Goal: Transaction & Acquisition: Purchase product/service

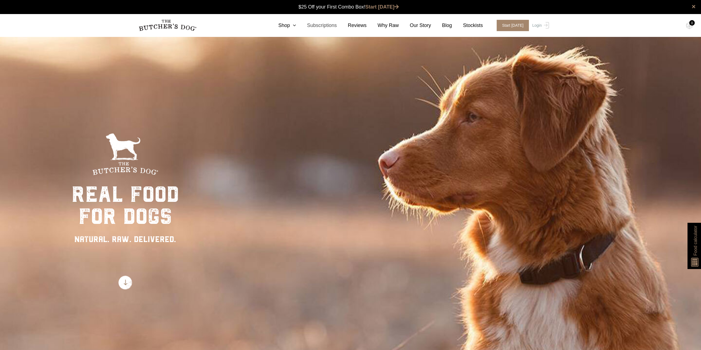
click at [303, 27] on link "Subscriptions" at bounding box center [316, 25] width 41 height 7
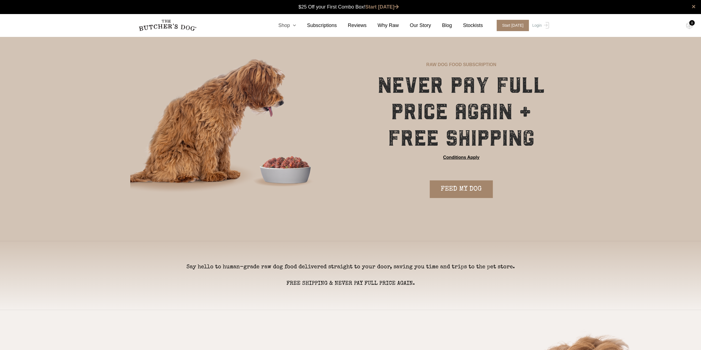
click at [296, 25] on icon at bounding box center [293, 25] width 6 height 5
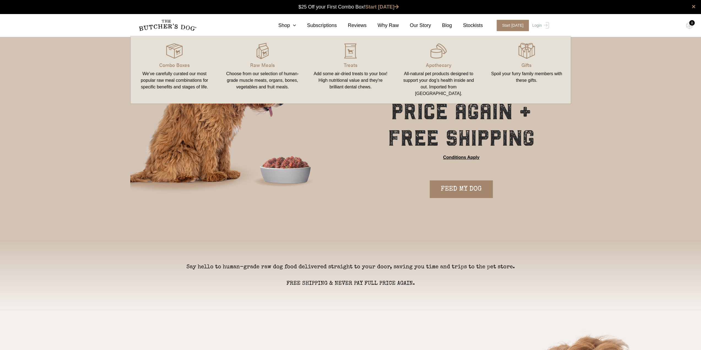
click at [0, 0] on img at bounding box center [0, 0] width 0 height 0
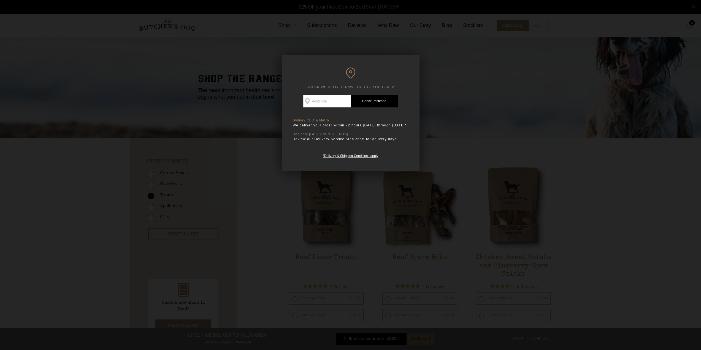
click at [327, 102] on input "Check Availability At" at bounding box center [326, 101] width 47 height 13
type input "2015"
click at [376, 100] on link "Check Postcode" at bounding box center [373, 101] width 47 height 13
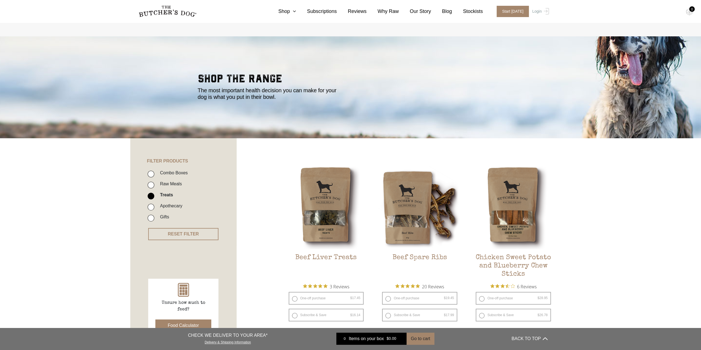
scroll to position [83, 0]
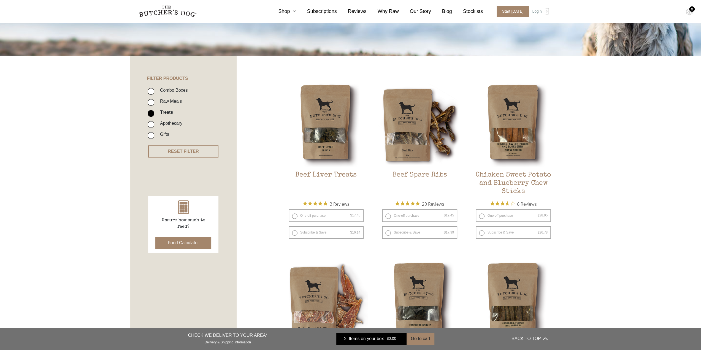
click at [388, 216] on label "One-off purchase $ 19.45 — or subscribe and save 7.5%" at bounding box center [419, 215] width 75 height 13
radio input "true"
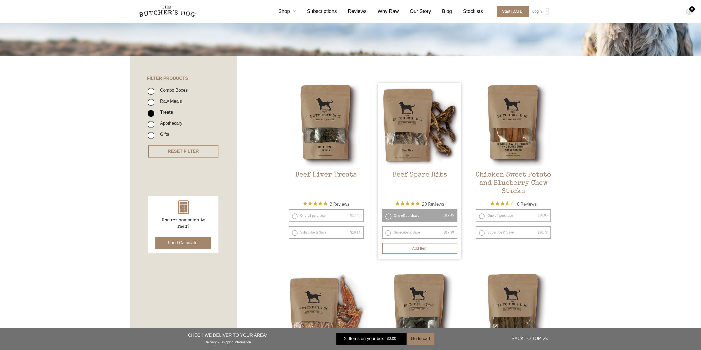
click at [387, 216] on label "One-off purchase $ 19.45 — or subscribe and save 7.5%" at bounding box center [419, 215] width 75 height 13
click at [389, 217] on label "One-off purchase $ 19.45 — or subscribe and save 7.5%" at bounding box center [419, 215] width 75 height 13
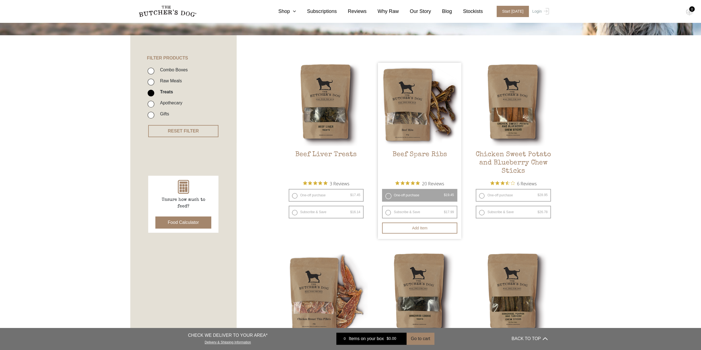
scroll to position [110, 0]
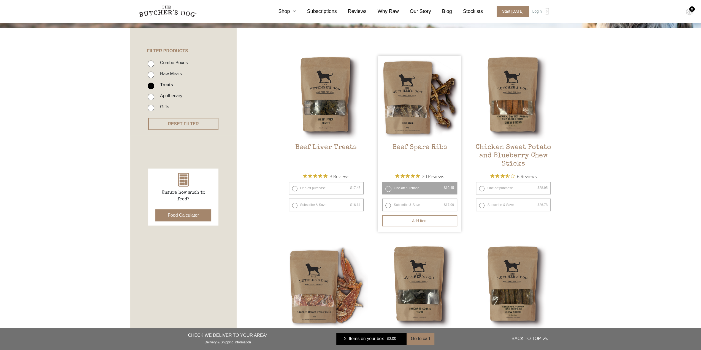
click at [417, 220] on button "Add item" at bounding box center [419, 220] width 75 height 11
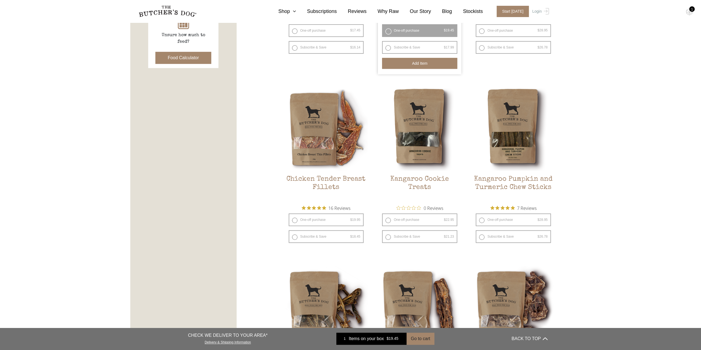
scroll to position [275, 0]
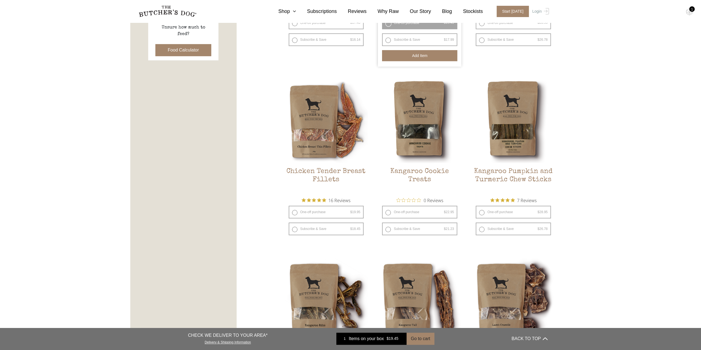
click at [499, 174] on h2 "Kangaroo Pumpkin and Turmeric Chew Sticks" at bounding box center [512, 180] width 83 height 26
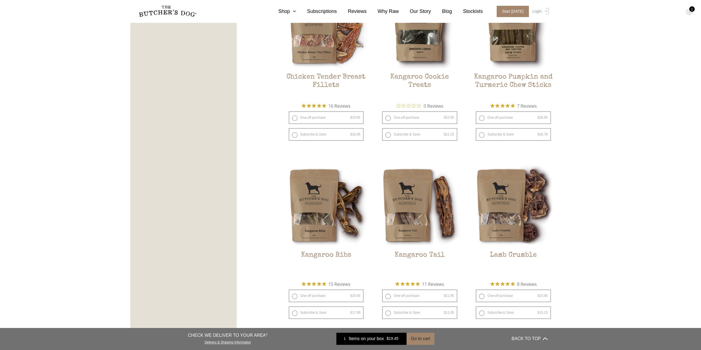
scroll to position [385, 0]
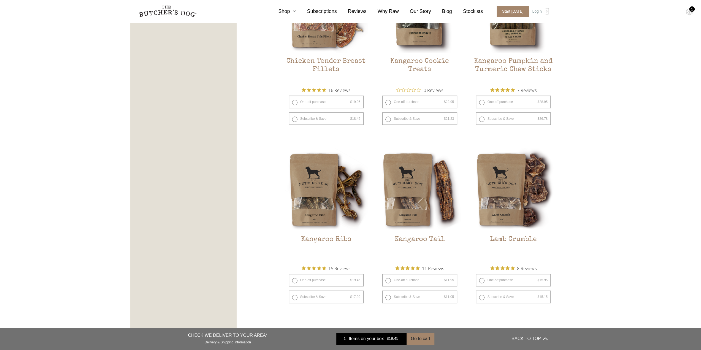
click at [295, 278] on label "One-off purchase $ 19.45 — or subscribe and save 7.5%" at bounding box center [326, 280] width 75 height 13
radio input "true"
radio input "false"
click at [328, 310] on button "Add item" at bounding box center [326, 312] width 75 height 11
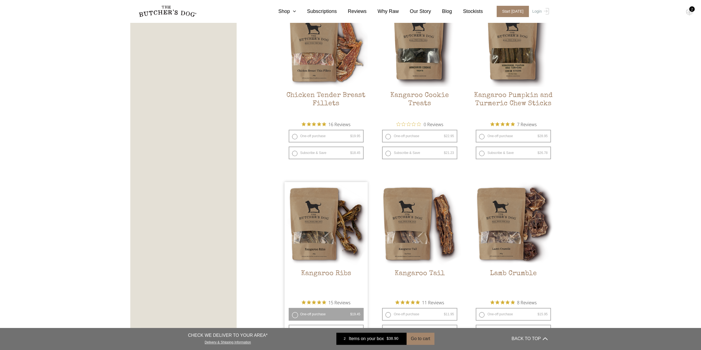
scroll to position [303, 0]
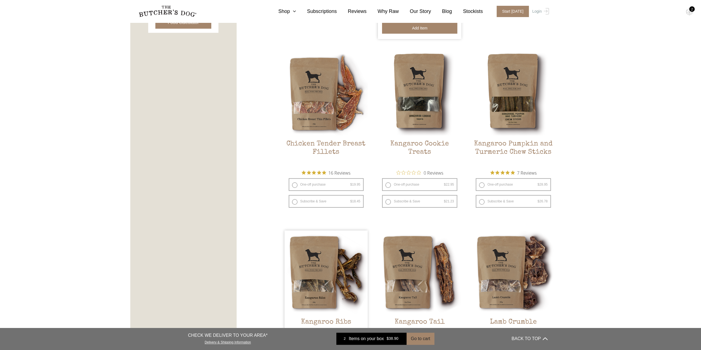
click at [325, 183] on label "One-off purchase $ 19.95 — or subscribe and save 7.5%" at bounding box center [326, 184] width 75 height 13
radio input "true"
radio input "false"
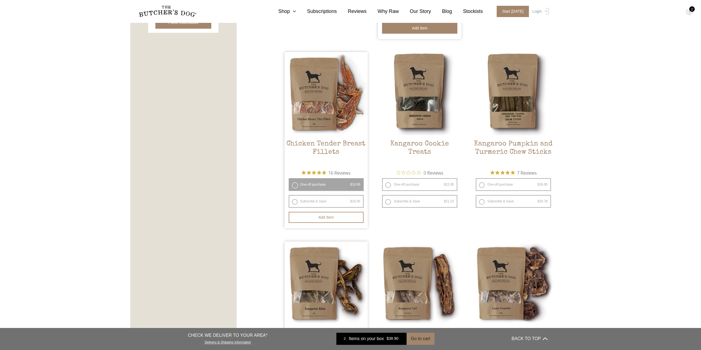
click at [322, 218] on button "Add item" at bounding box center [326, 217] width 75 height 11
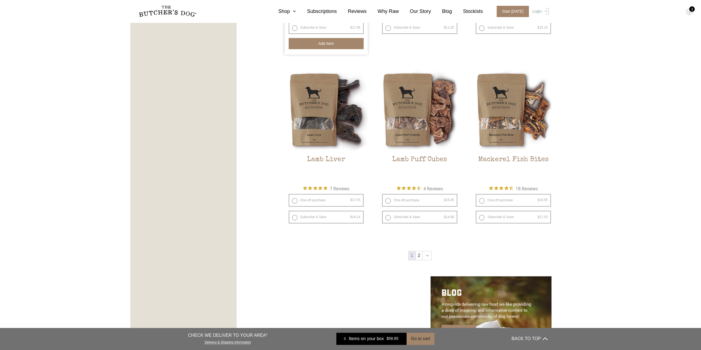
scroll to position [688, 0]
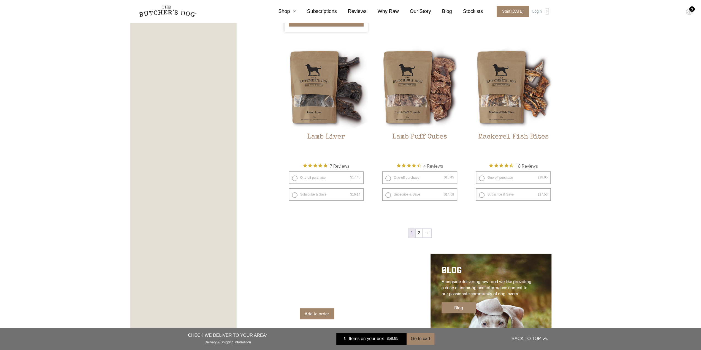
click at [414, 233] on span "1" at bounding box center [411, 233] width 7 height 9
click at [419, 233] on link "2" at bounding box center [418, 233] width 7 height 9
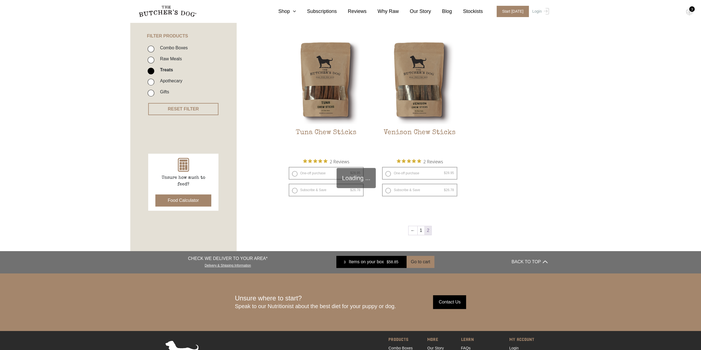
scroll to position [124, 0]
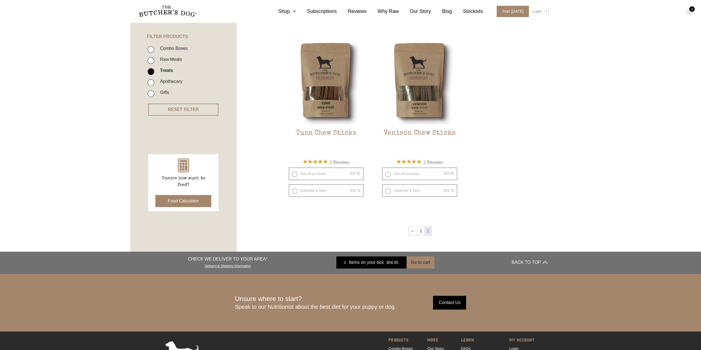
click at [0, 0] on img at bounding box center [0, 0] width 0 height 0
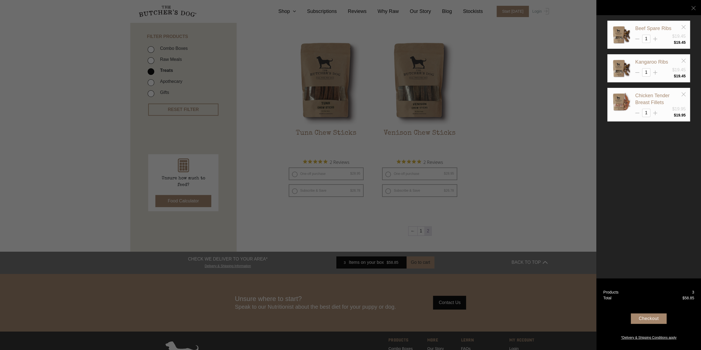
click at [648, 317] on div "Checkout" at bounding box center [649, 318] width 36 height 10
